Goal: Transaction & Acquisition: Purchase product/service

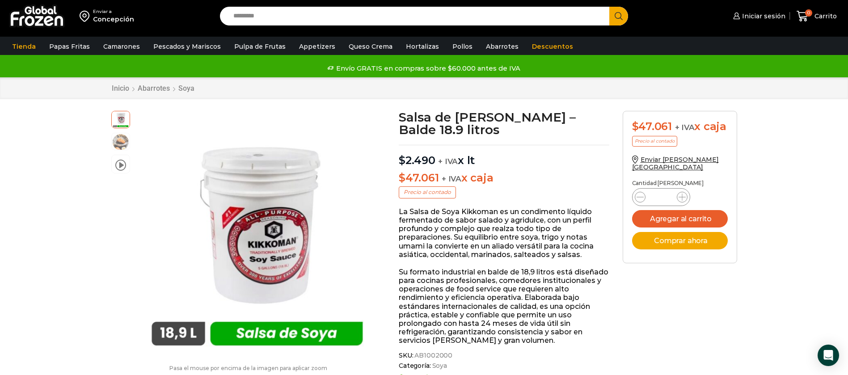
scroll to position [0, 0]
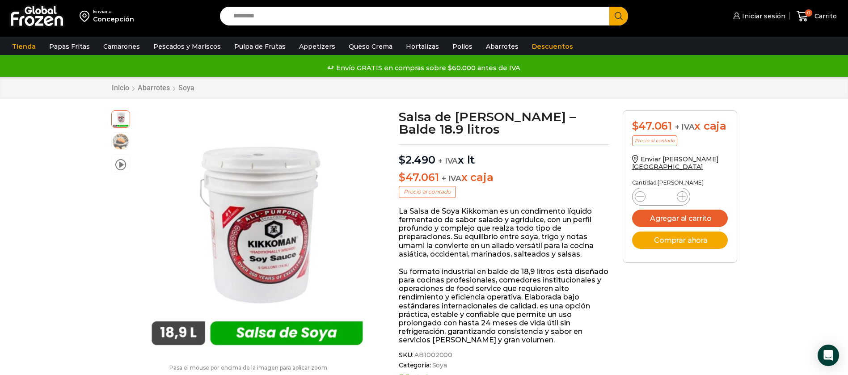
click at [246, 21] on input "Search input" at bounding box center [417, 16] width 376 height 19
type input "********"
click at [609, 7] on button "Search" at bounding box center [618, 16] width 19 height 19
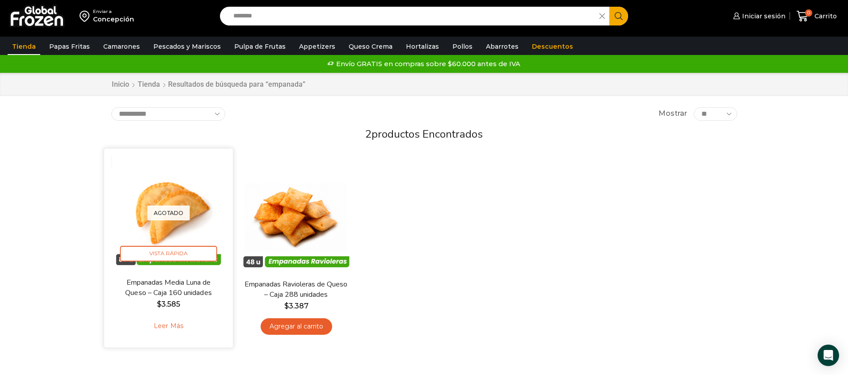
click at [170, 211] on p "Agotado" at bounding box center [168, 213] width 42 height 15
click at [172, 284] on link "Empanadas Media Luna de Queso – Caja 160 unidades" at bounding box center [168, 287] width 104 height 21
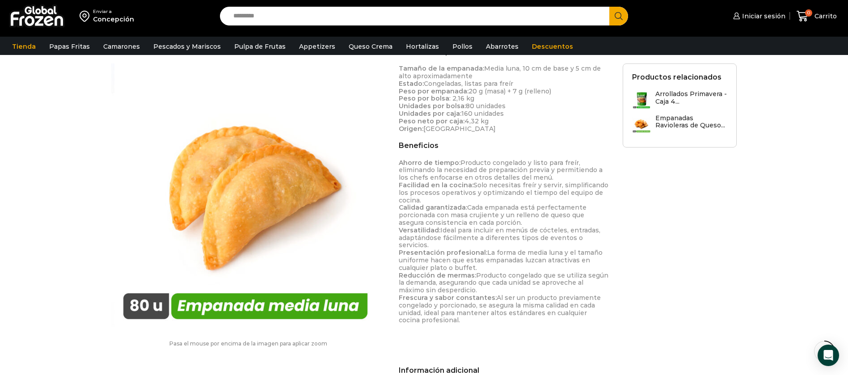
scroll to position [268, 0]
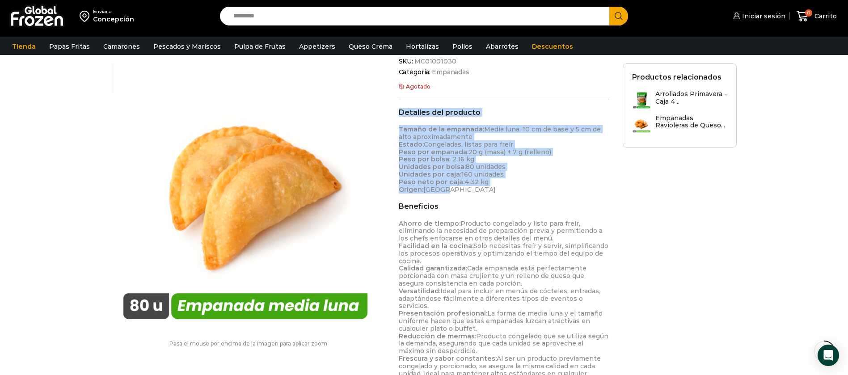
drag, startPoint x: 438, startPoint y: 193, endPoint x: 397, endPoint y: 112, distance: 90.5
click at [397, 112] on div "Empanadas Media Luna de Queso – Caja 160 unidades $ 3.810 Original price was: $…" at bounding box center [504, 185] width 224 height 684
copy div "Detalles del producto Tamaño de la empanada: Media luna, 10 cm de base y 5 cm d…"
